Goal: Task Accomplishment & Management: Manage account settings

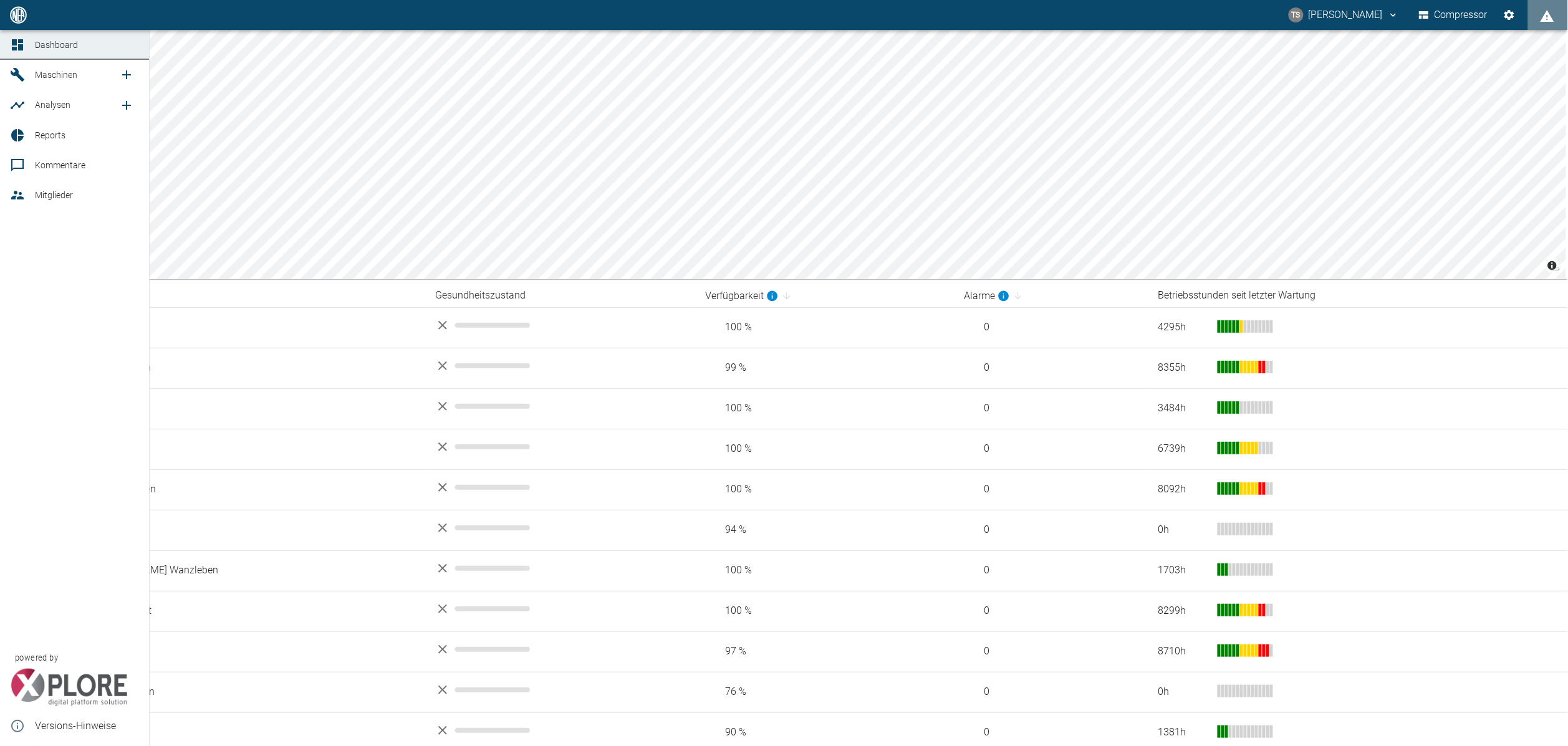
click at [70, 242] on div "Dashboard Maschinen Analysen Reports Kommentare Mitglieder powered by Versions-…" at bounding box center [75, 388] width 150 height 716
click at [49, 140] on span "Reports" at bounding box center [50, 135] width 31 height 10
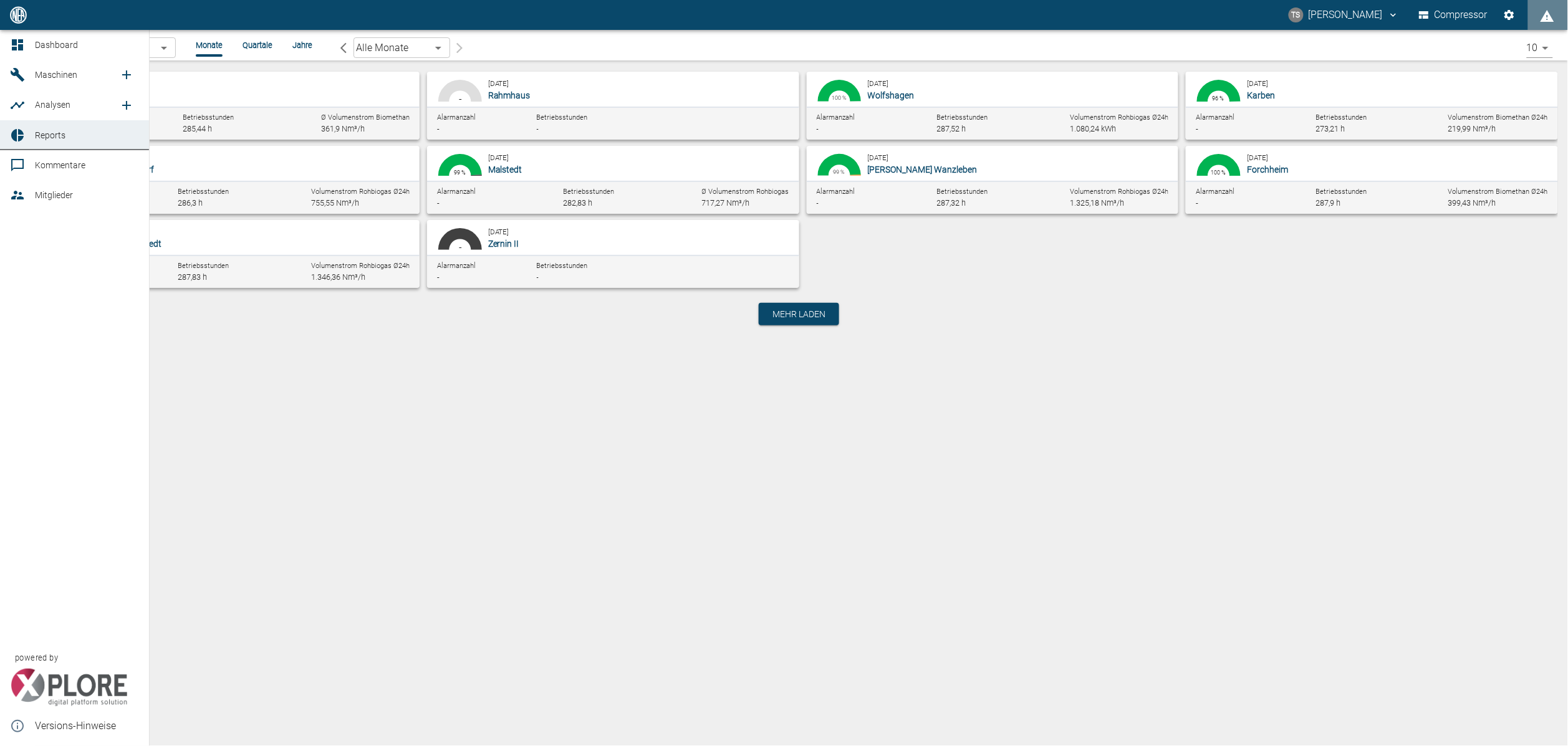
click at [47, 77] on span "Maschinen" at bounding box center [56, 74] width 42 height 10
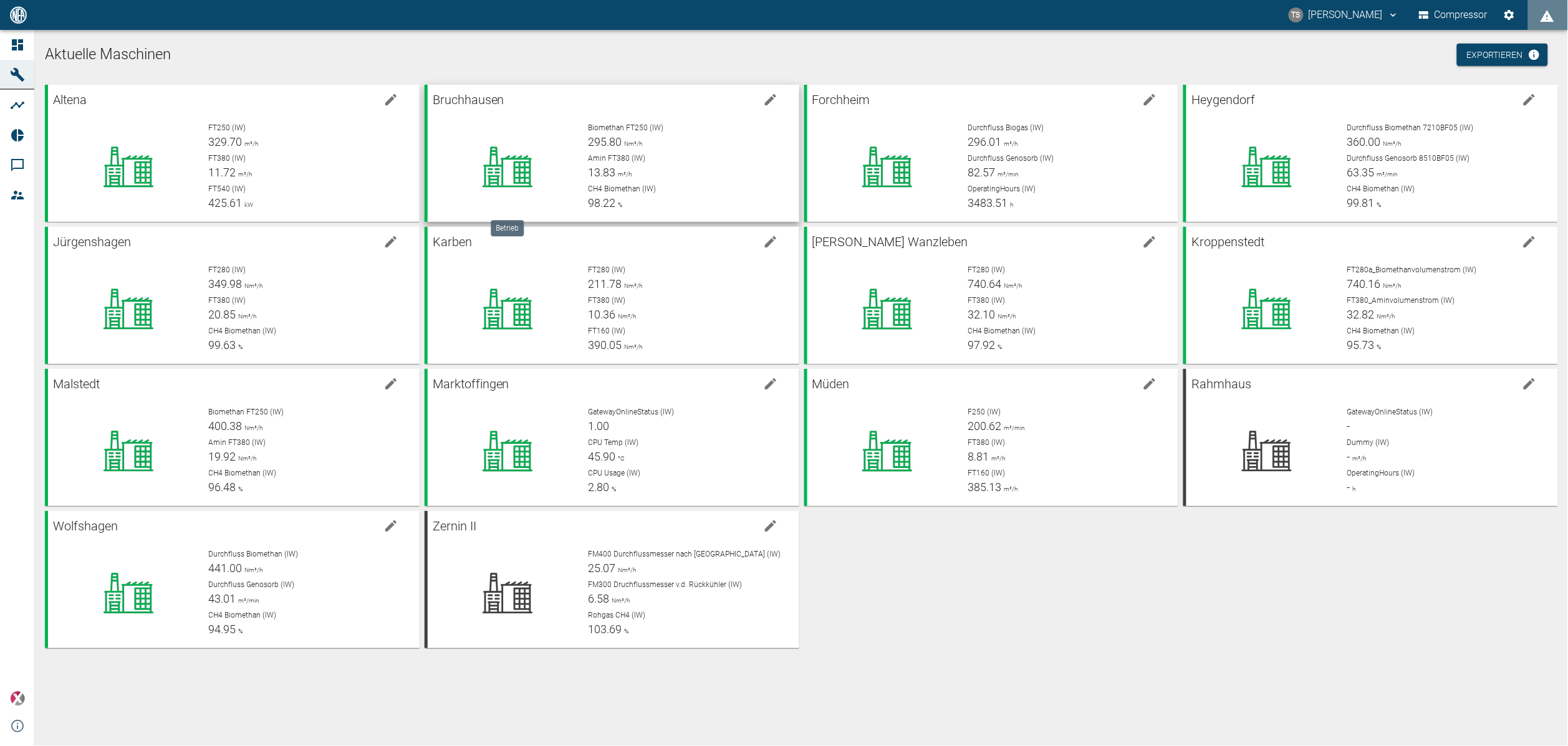
click at [548, 170] on icon at bounding box center [507, 167] width 112 height 50
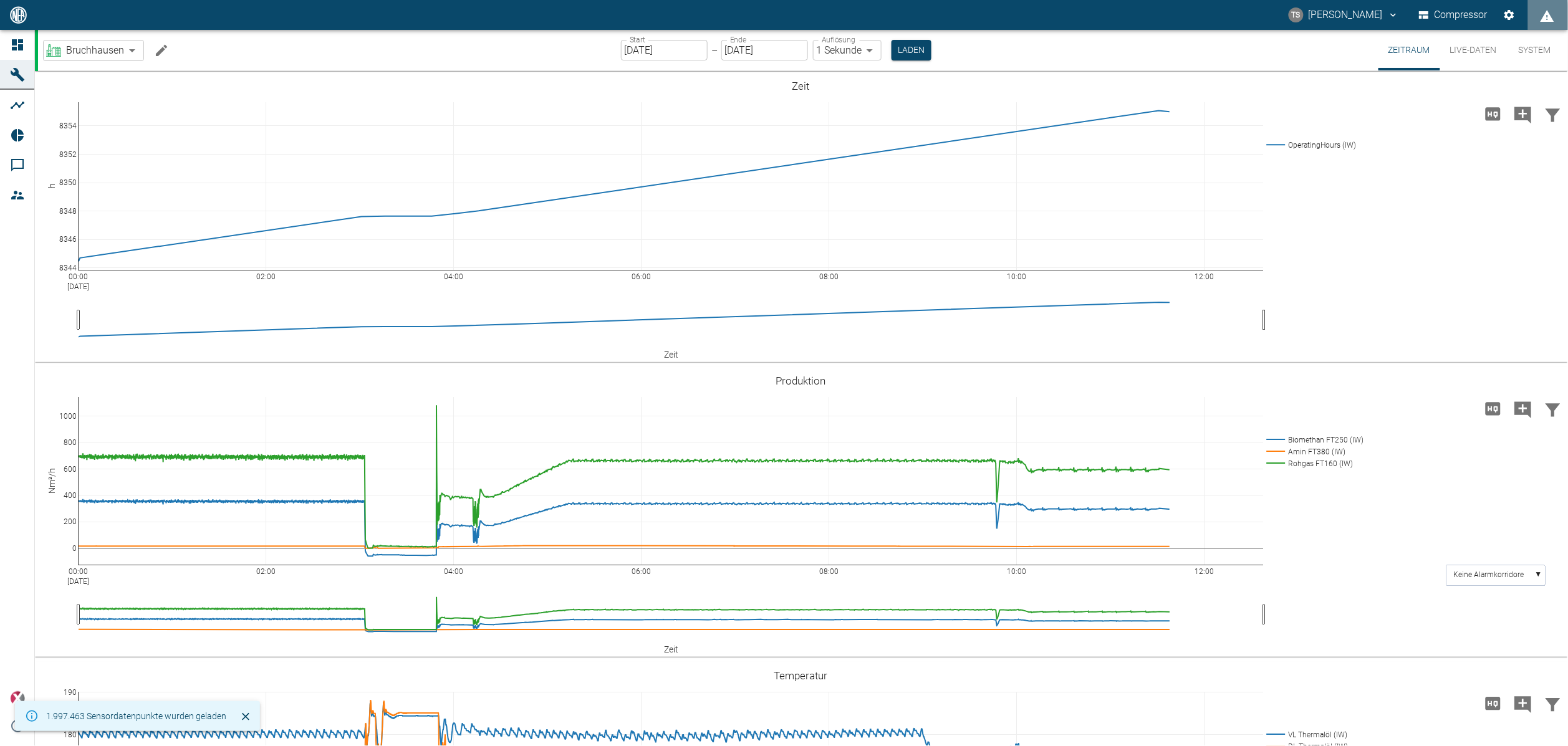
click at [170, 55] on button "Machine bearbeiten" at bounding box center [162, 50] width 25 height 25
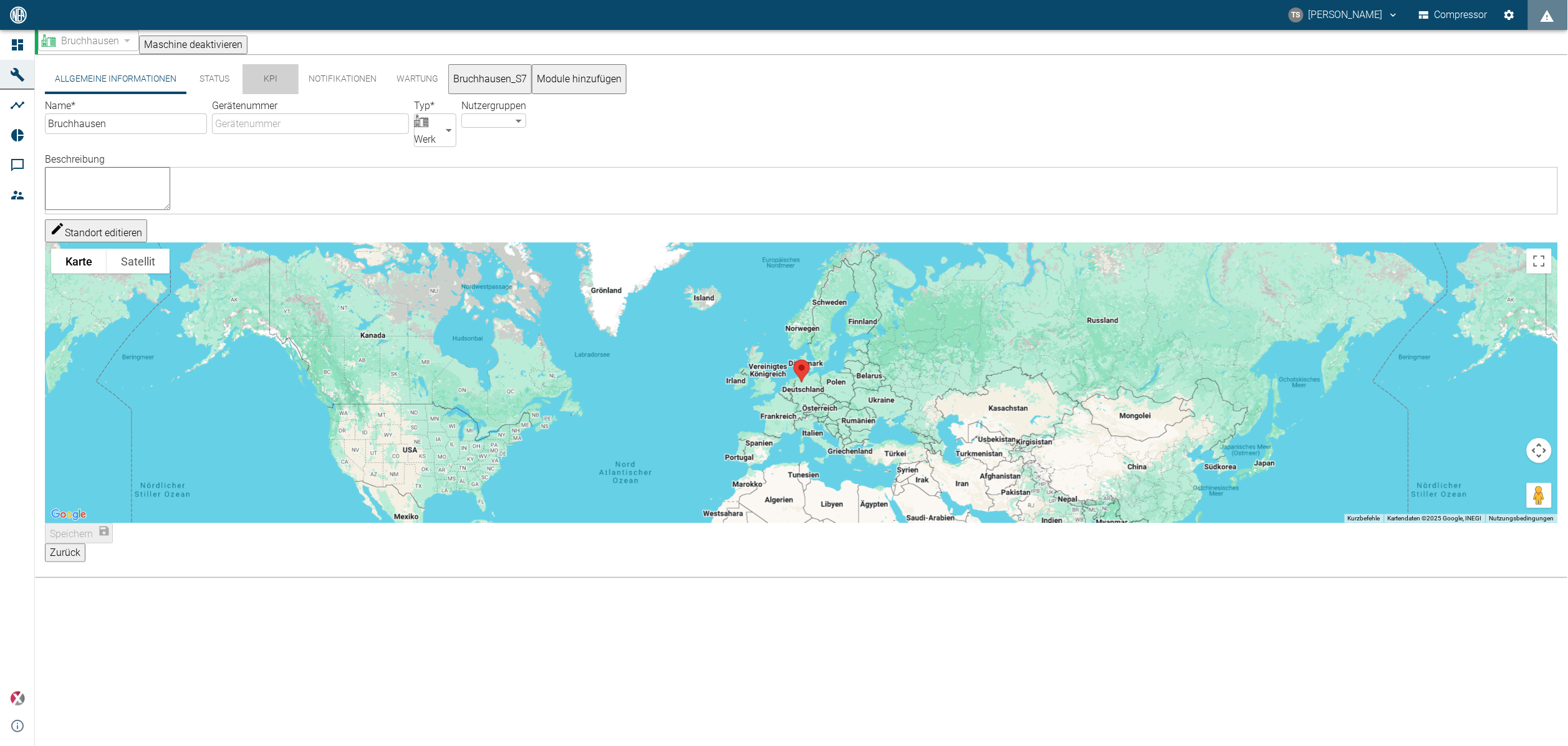
click at [264, 83] on button "KPI" at bounding box center [271, 79] width 56 height 30
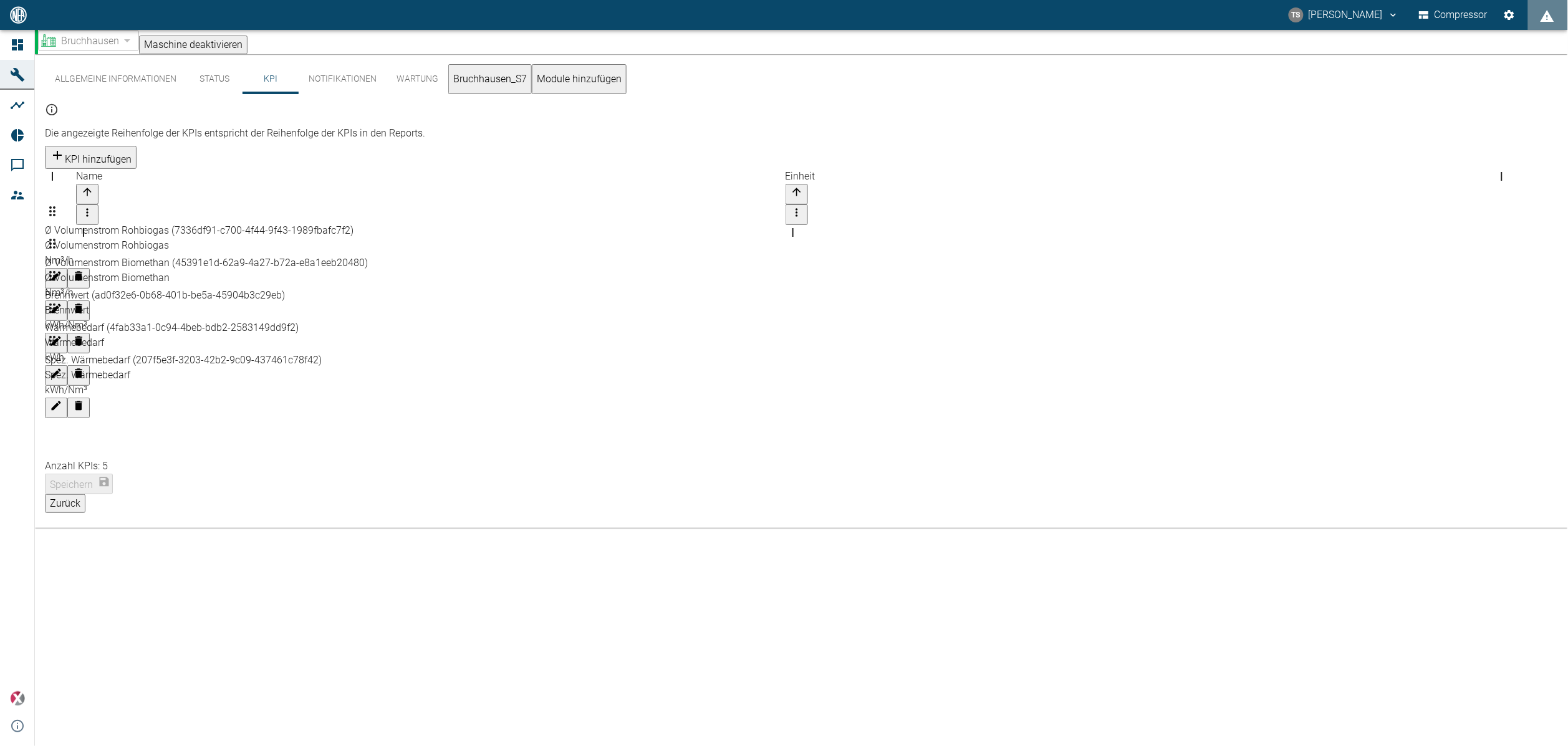
click at [61, 336] on icon "Bearbeiten" at bounding box center [57, 341] width 10 height 10
drag, startPoint x: 698, startPoint y: 337, endPoint x: 727, endPoint y: 339, distance: 29.1
